Goal: Register for event/course

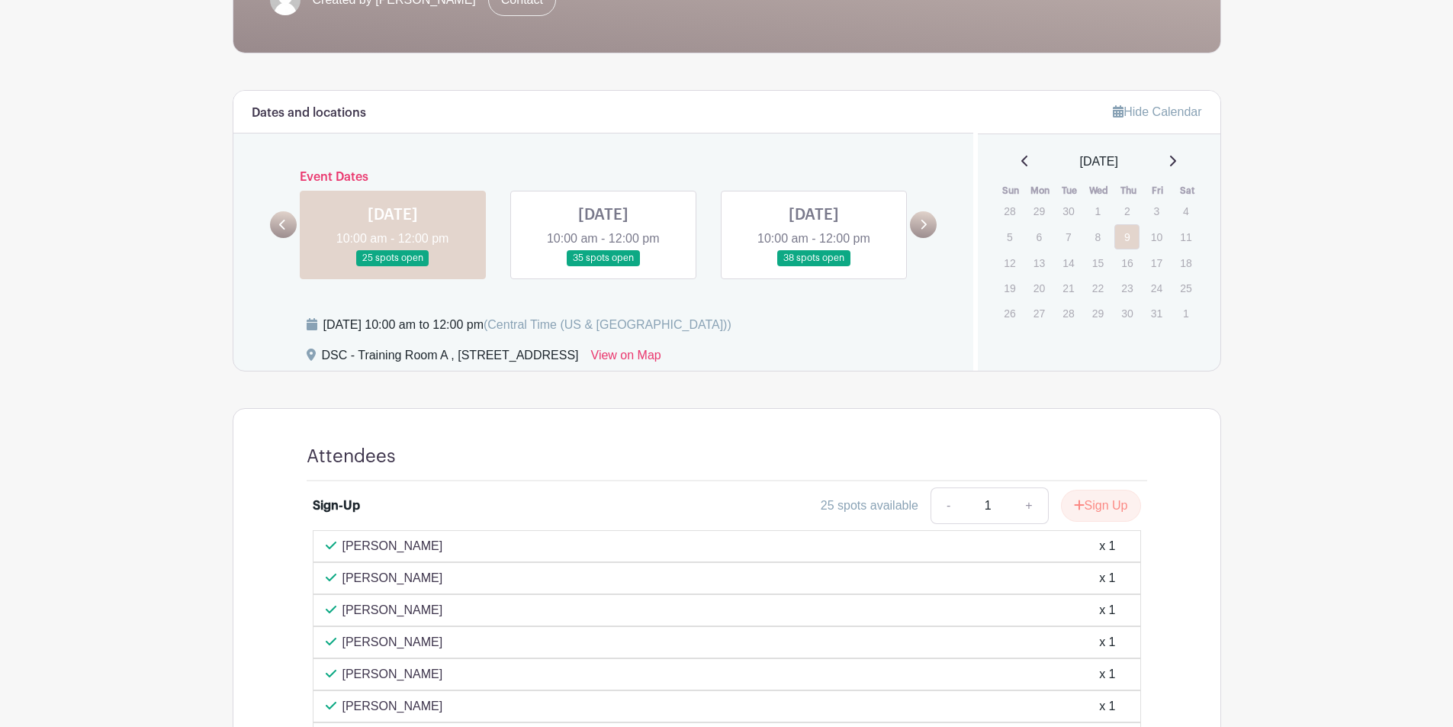
scroll to position [381, 0]
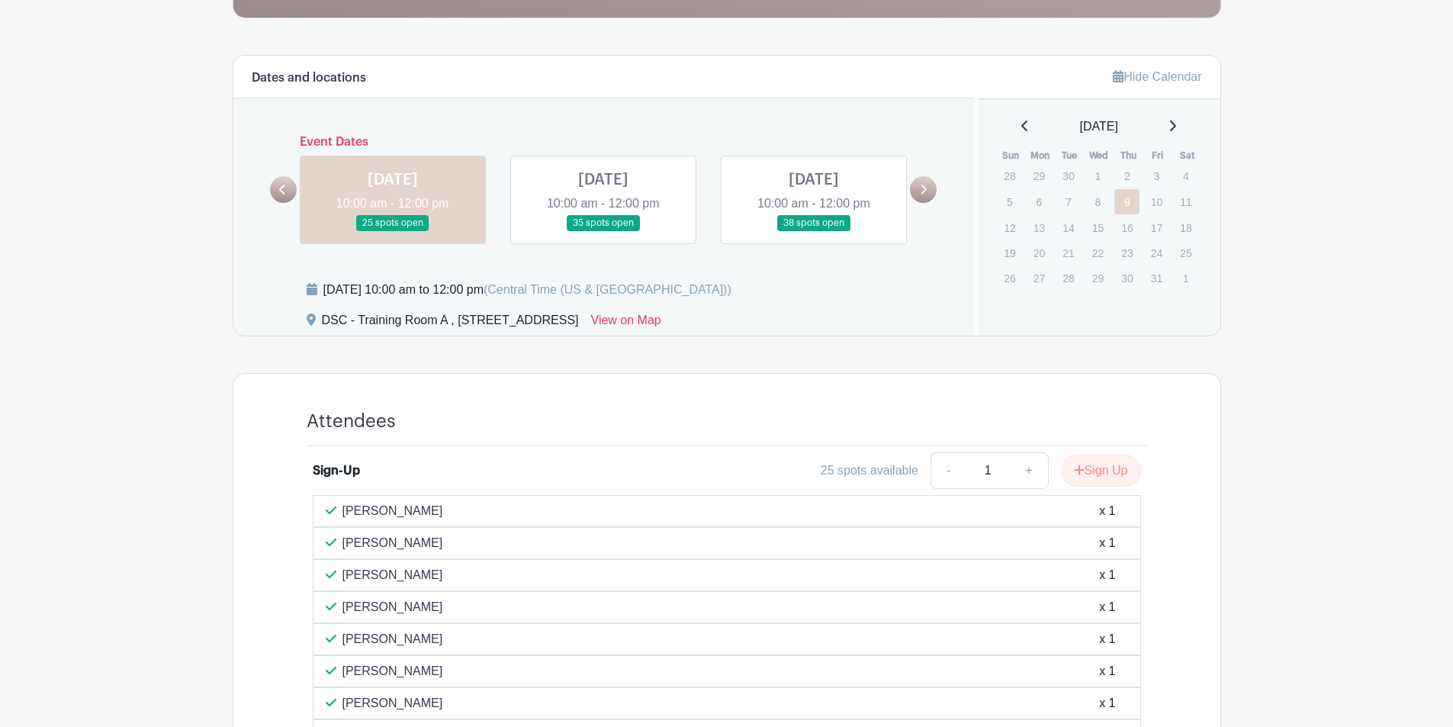
drag, startPoint x: 602, startPoint y: 217, endPoint x: 610, endPoint y: 221, distance: 9.2
click at [603, 231] on link at bounding box center [603, 231] width 0 height 0
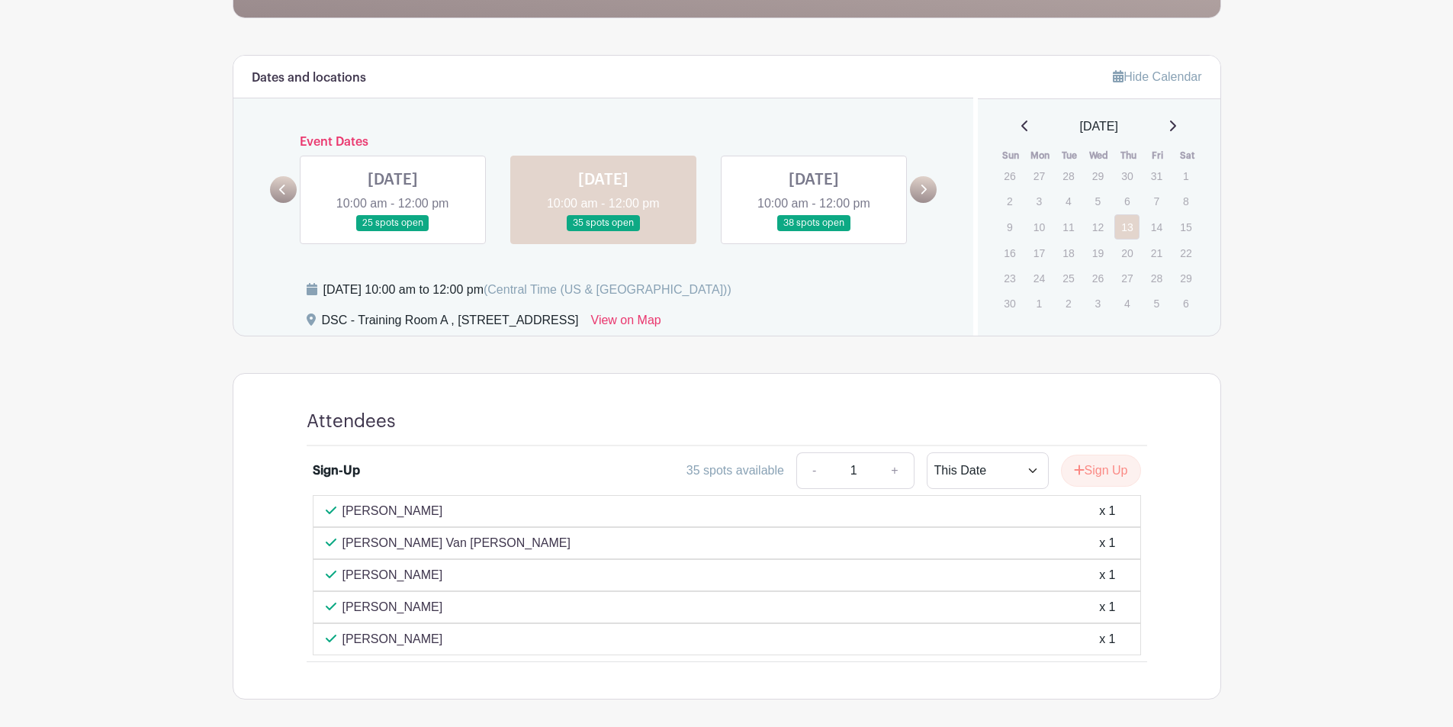
click at [814, 231] on link at bounding box center [814, 231] width 0 height 0
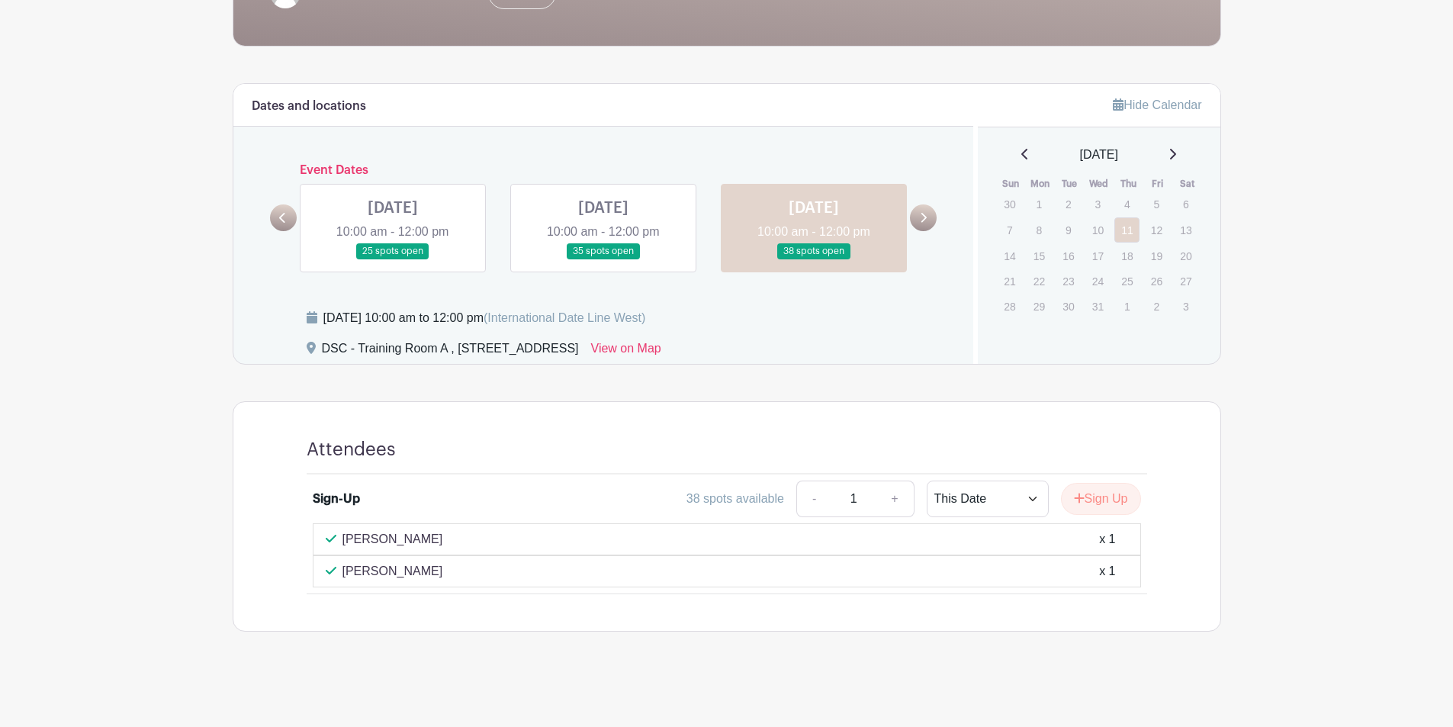
scroll to position [353, 0]
click at [393, 259] on link at bounding box center [393, 259] width 0 height 0
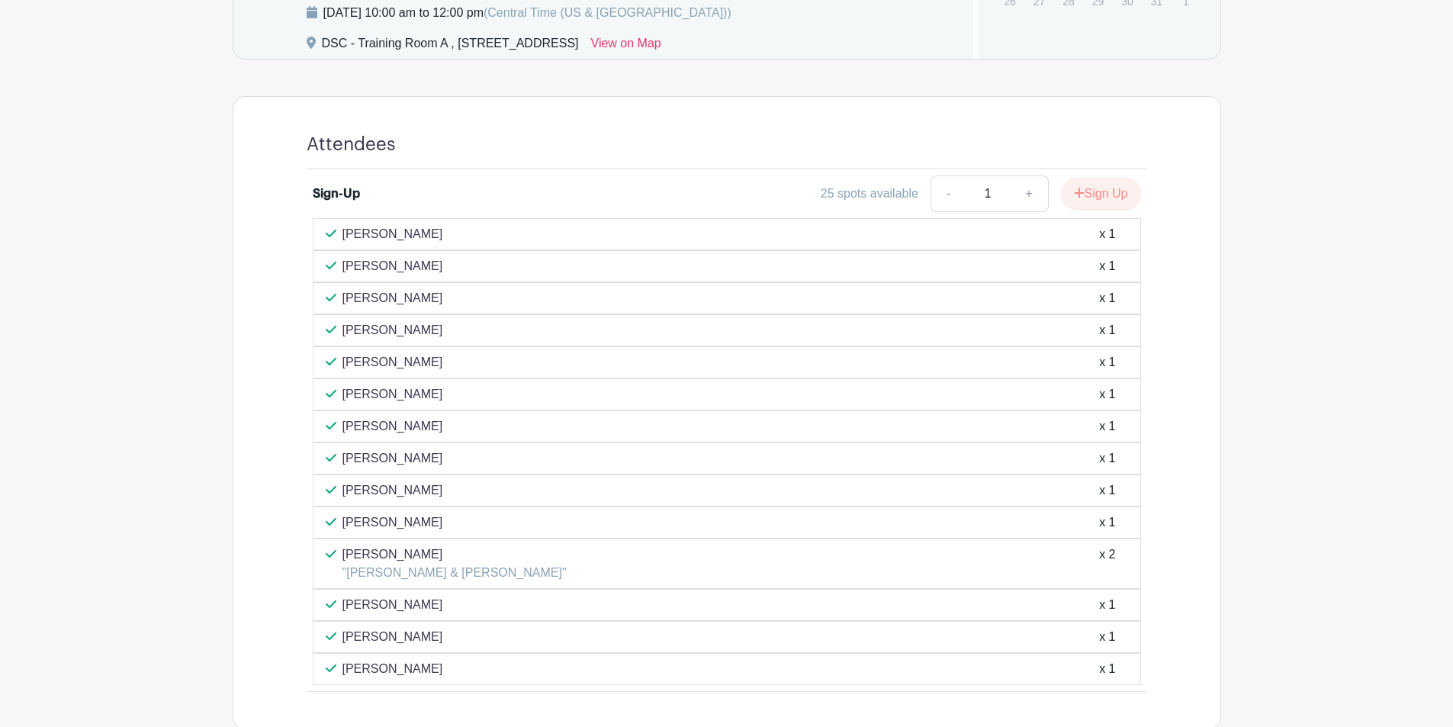
scroll to position [734, 0]
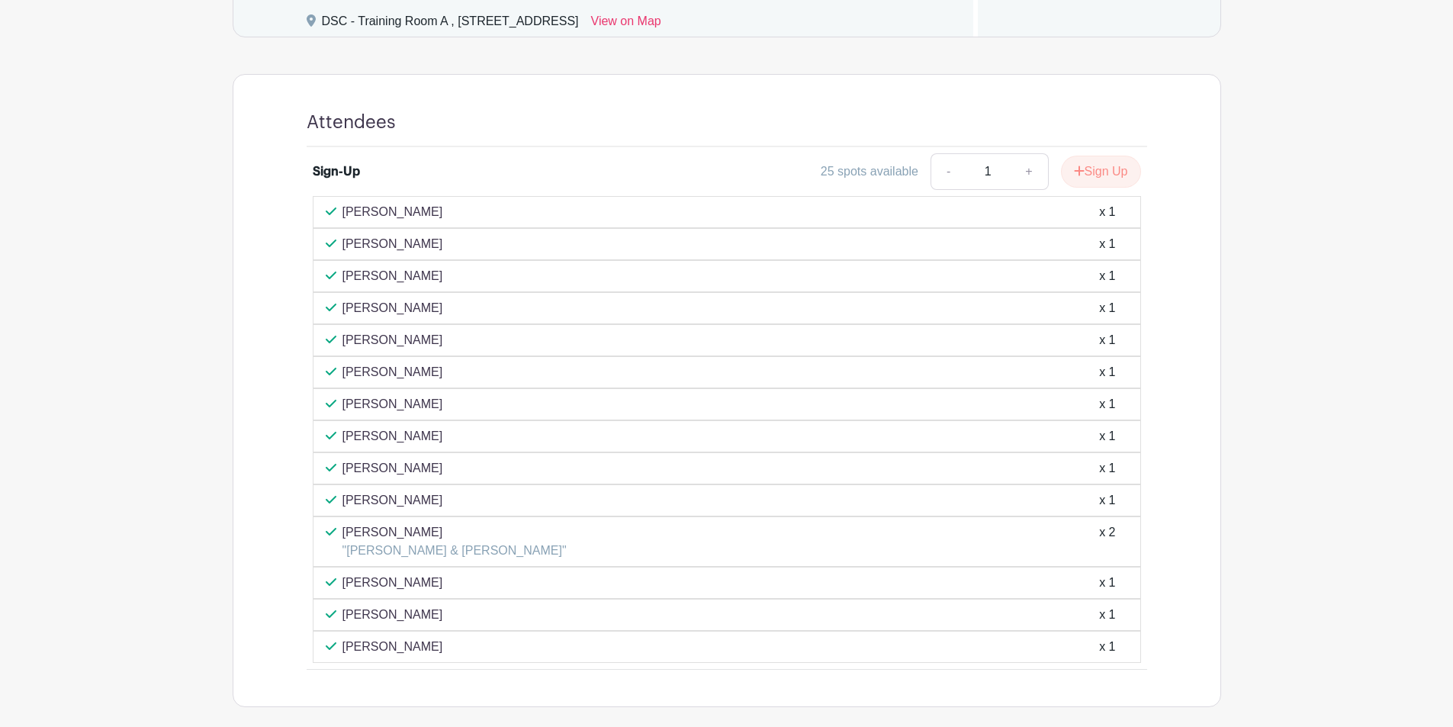
scroll to position [686, 0]
